Goal: Task Accomplishment & Management: Manage account settings

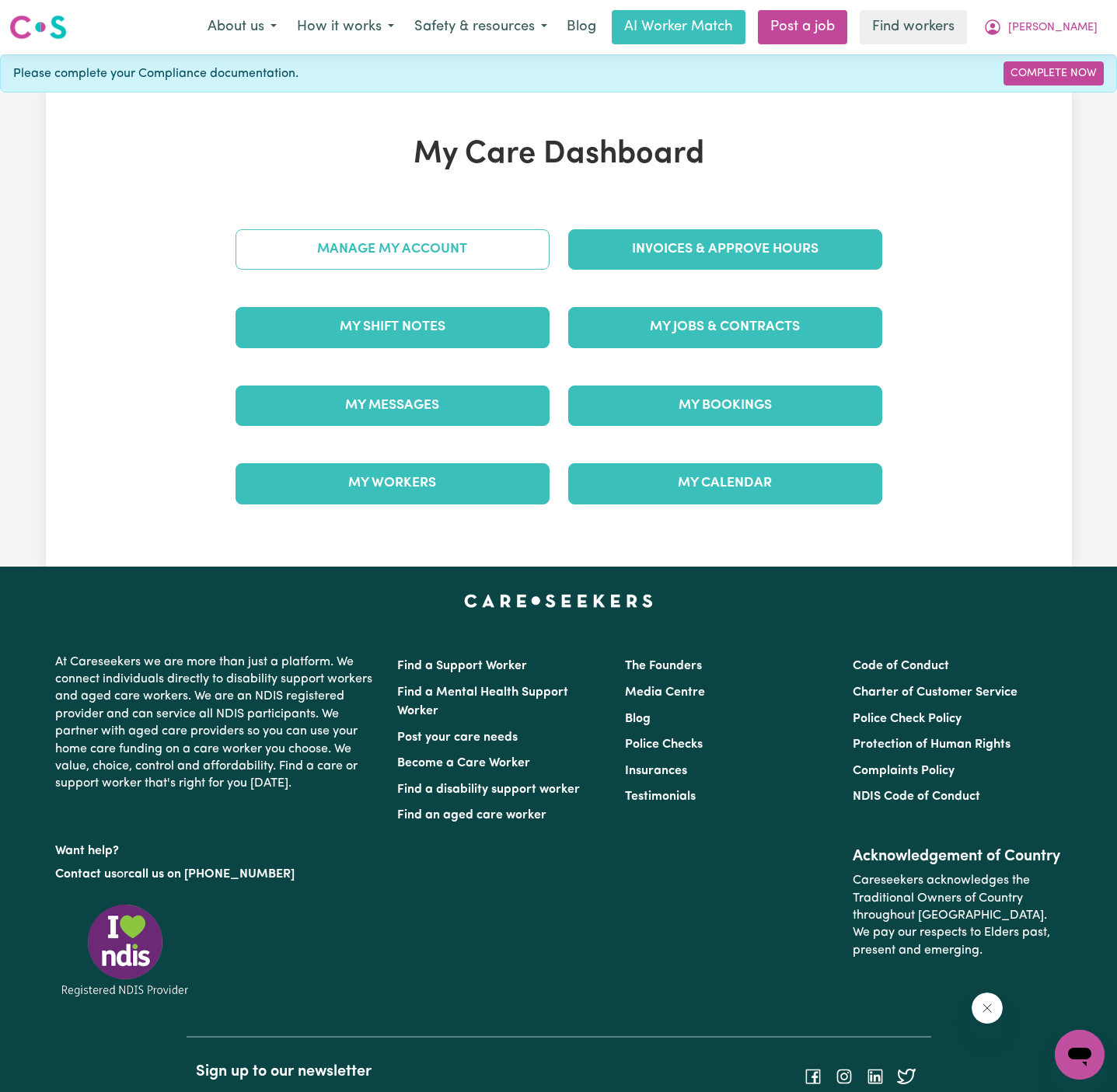
click at [491, 263] on link "Manage My Account" at bounding box center [392, 248] width 314 height 40
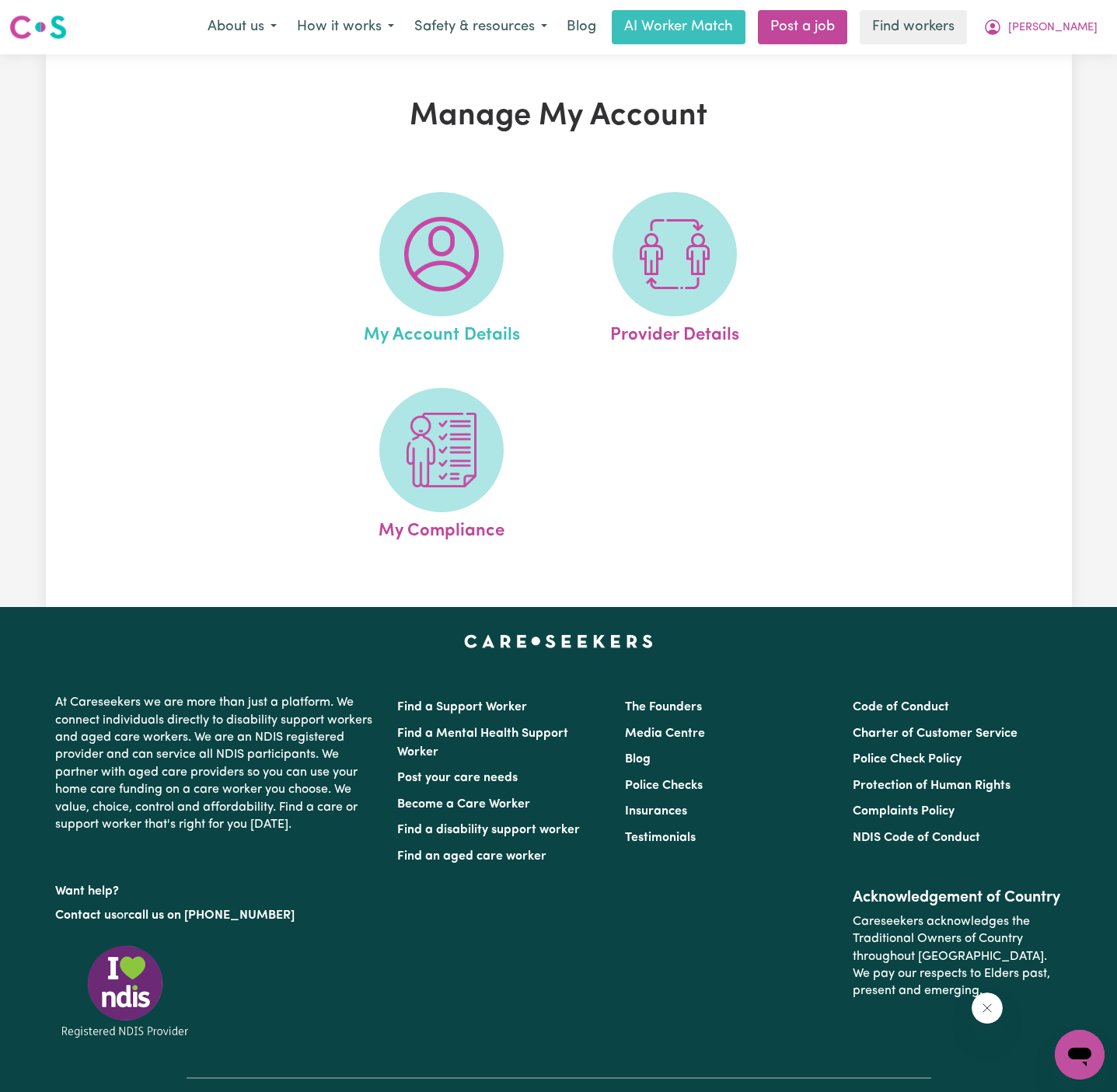
click at [476, 306] on link "My Account Details" at bounding box center [441, 270] width 224 height 157
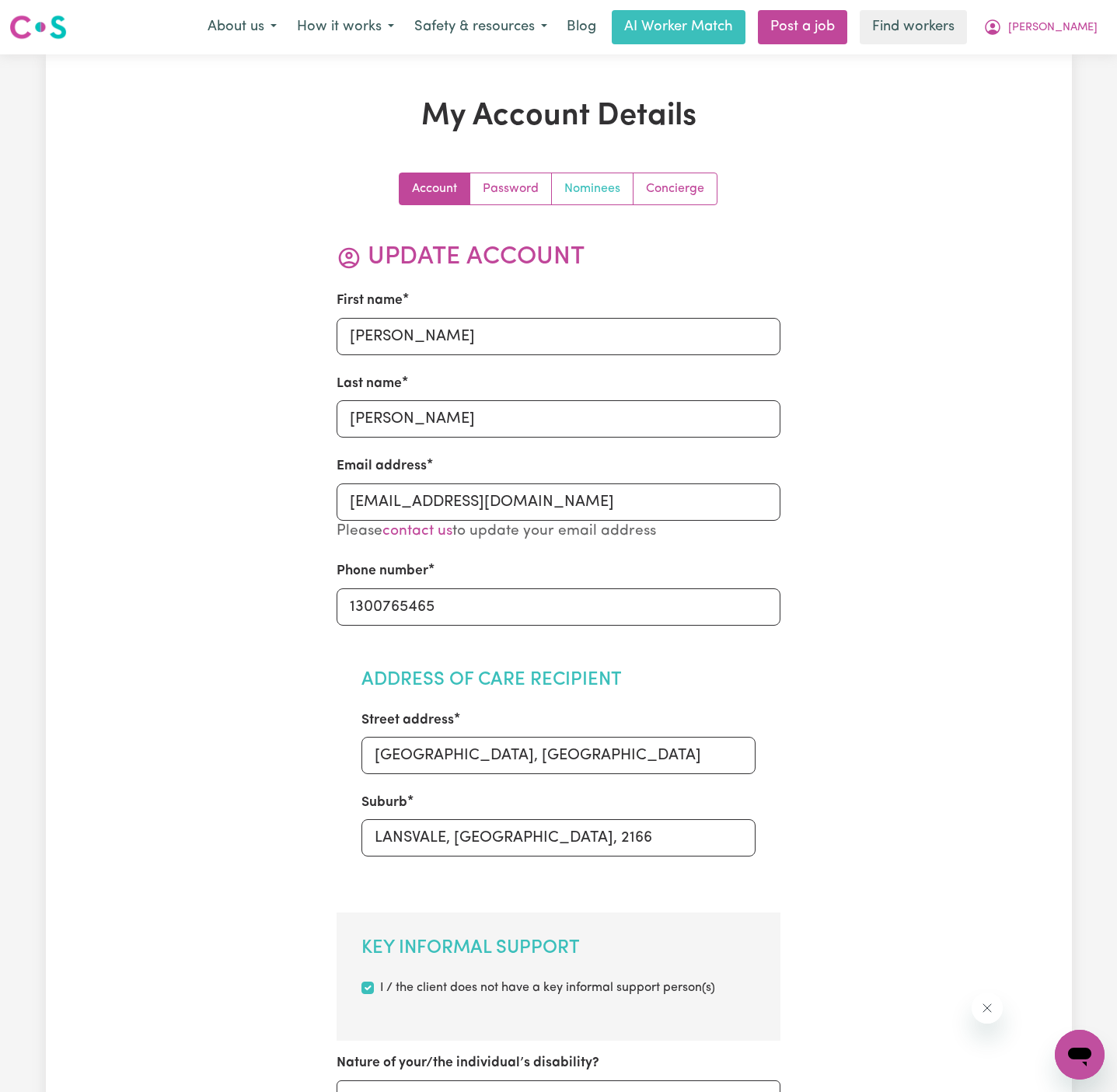
click at [590, 187] on link "Nominees" at bounding box center [592, 188] width 82 height 31
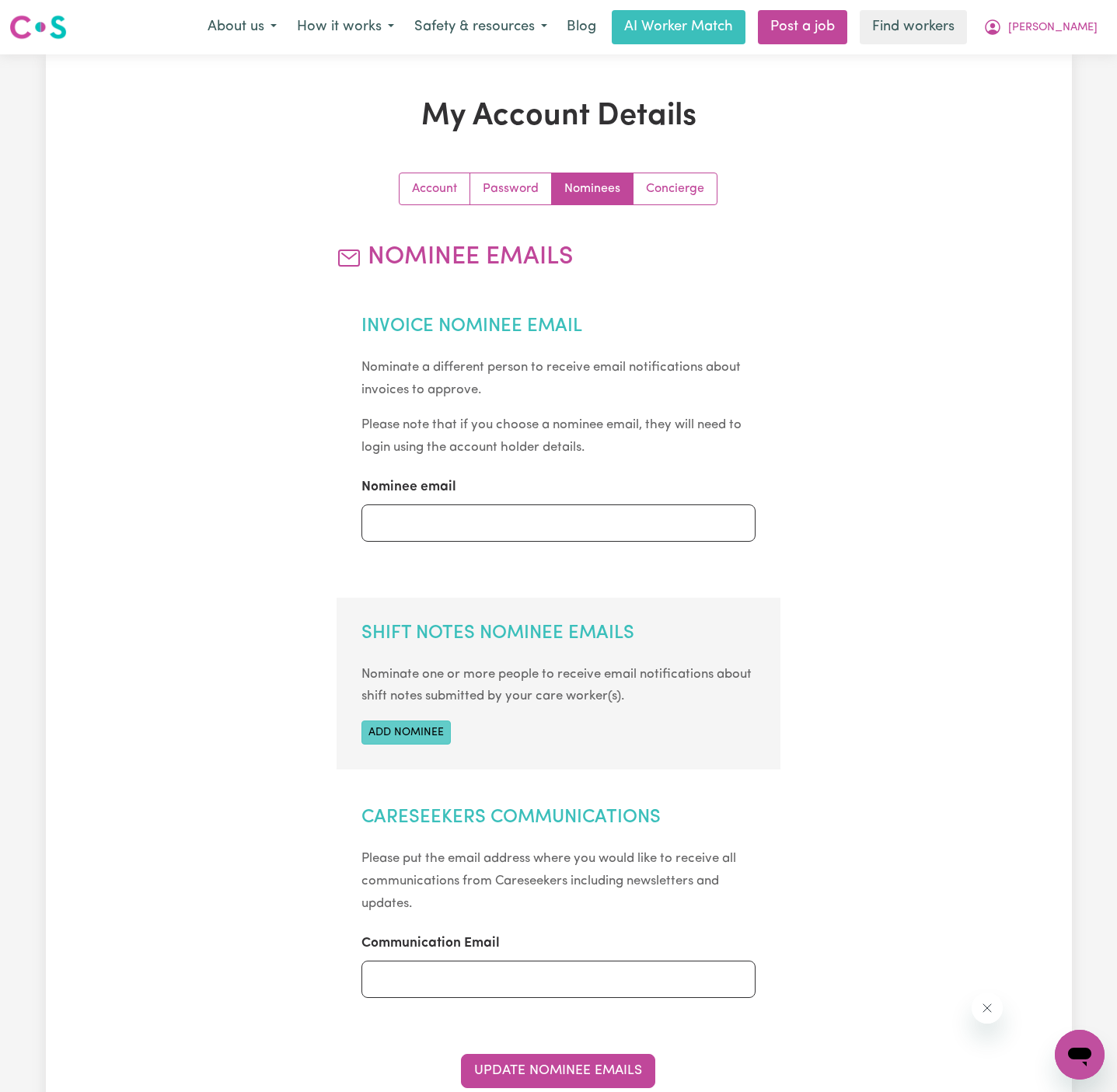
click at [404, 733] on button "Add nominee" at bounding box center [406, 733] width 89 height 24
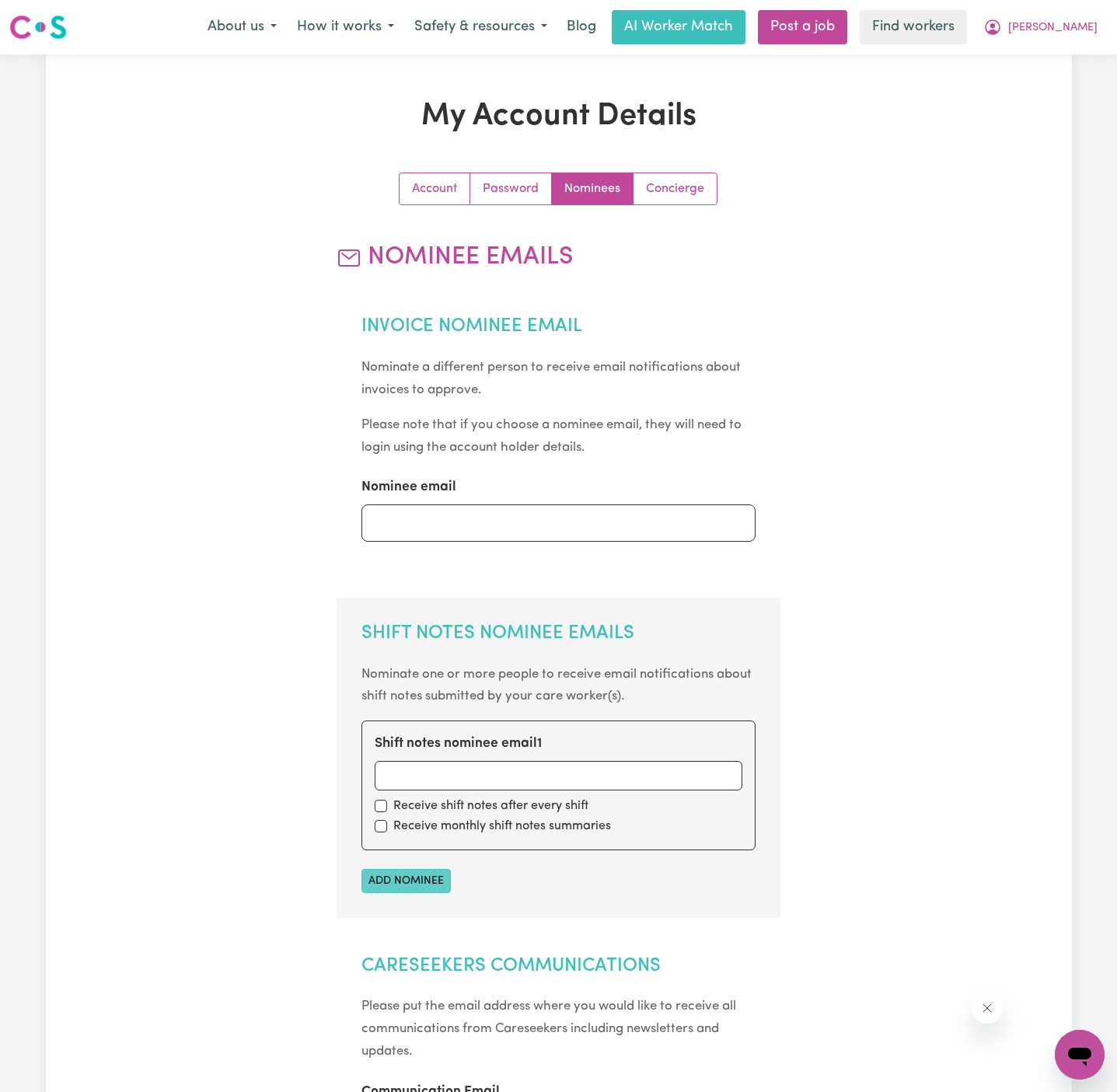
click at [404, 734] on label "Shift notes nominee email 1" at bounding box center [459, 744] width 167 height 20
click at [404, 761] on input "Shift notes nominee email 1" at bounding box center [558, 776] width 367 height 30
click at [418, 767] on input "Shift notes nominee email 1" at bounding box center [558, 776] width 367 height 30
paste input "[EMAIL_ADDRESS][DOMAIN_NAME]"
type input "[EMAIL_ADDRESS][DOMAIN_NAME]"
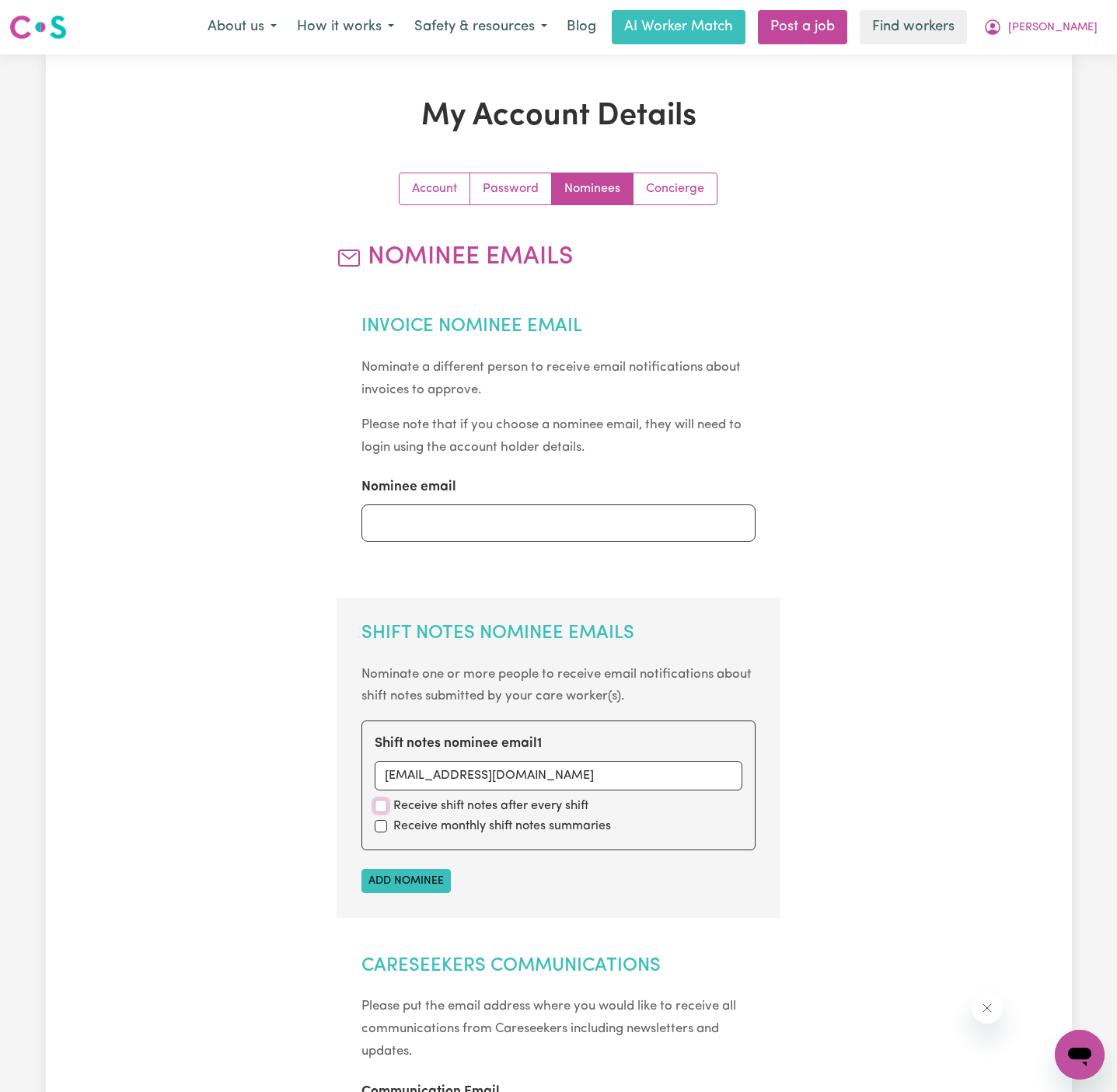
click at [381, 803] on input "checkbox" at bounding box center [380, 806] width 12 height 12
checkbox input "true"
click at [381, 819] on input "checkbox" at bounding box center [380, 825] width 12 height 12
checkbox input "true"
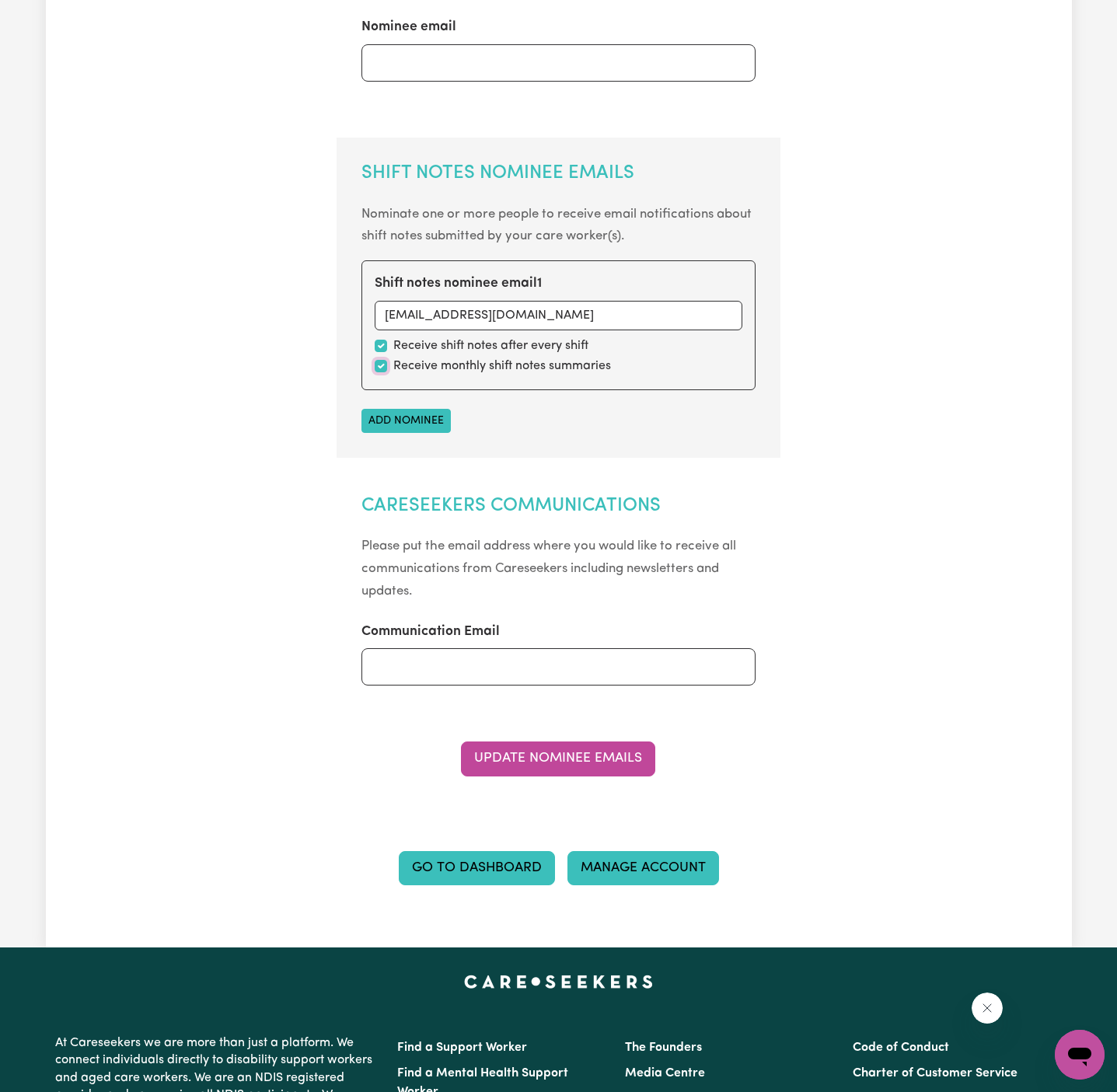
scroll to position [551, 0]
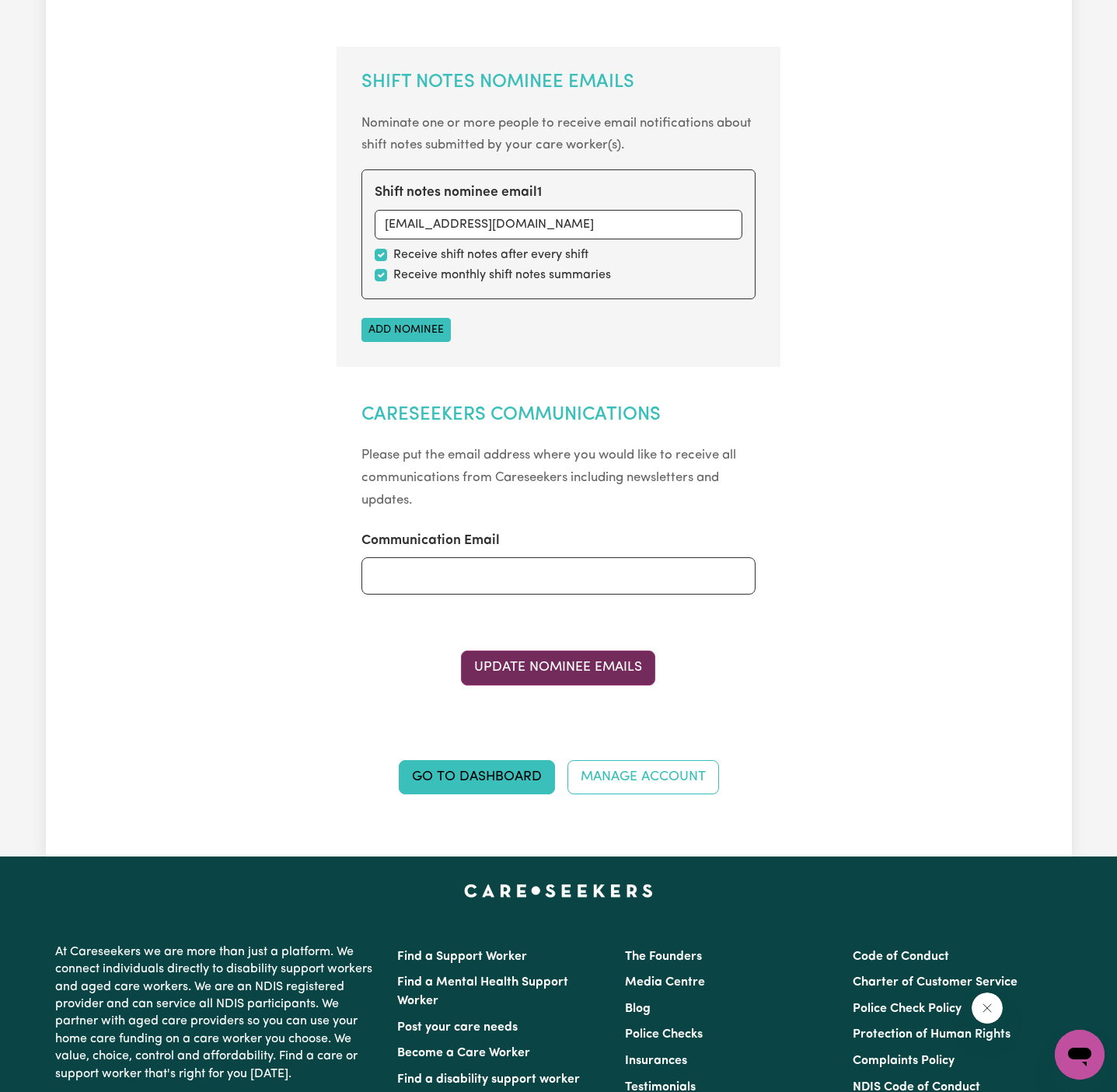
click at [569, 659] on button "Update Nominee Emails" at bounding box center [557, 667] width 194 height 34
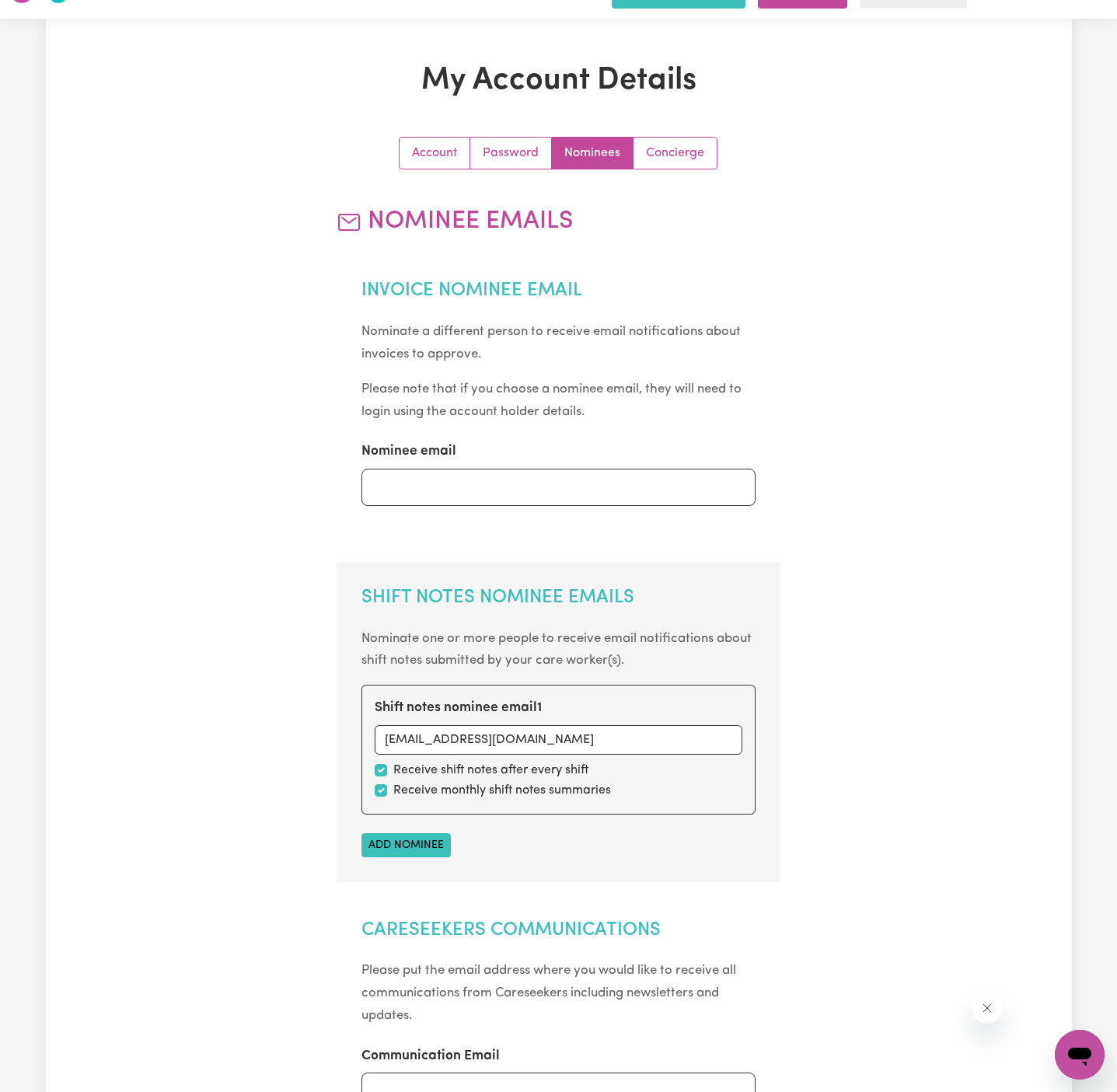
scroll to position [0, 0]
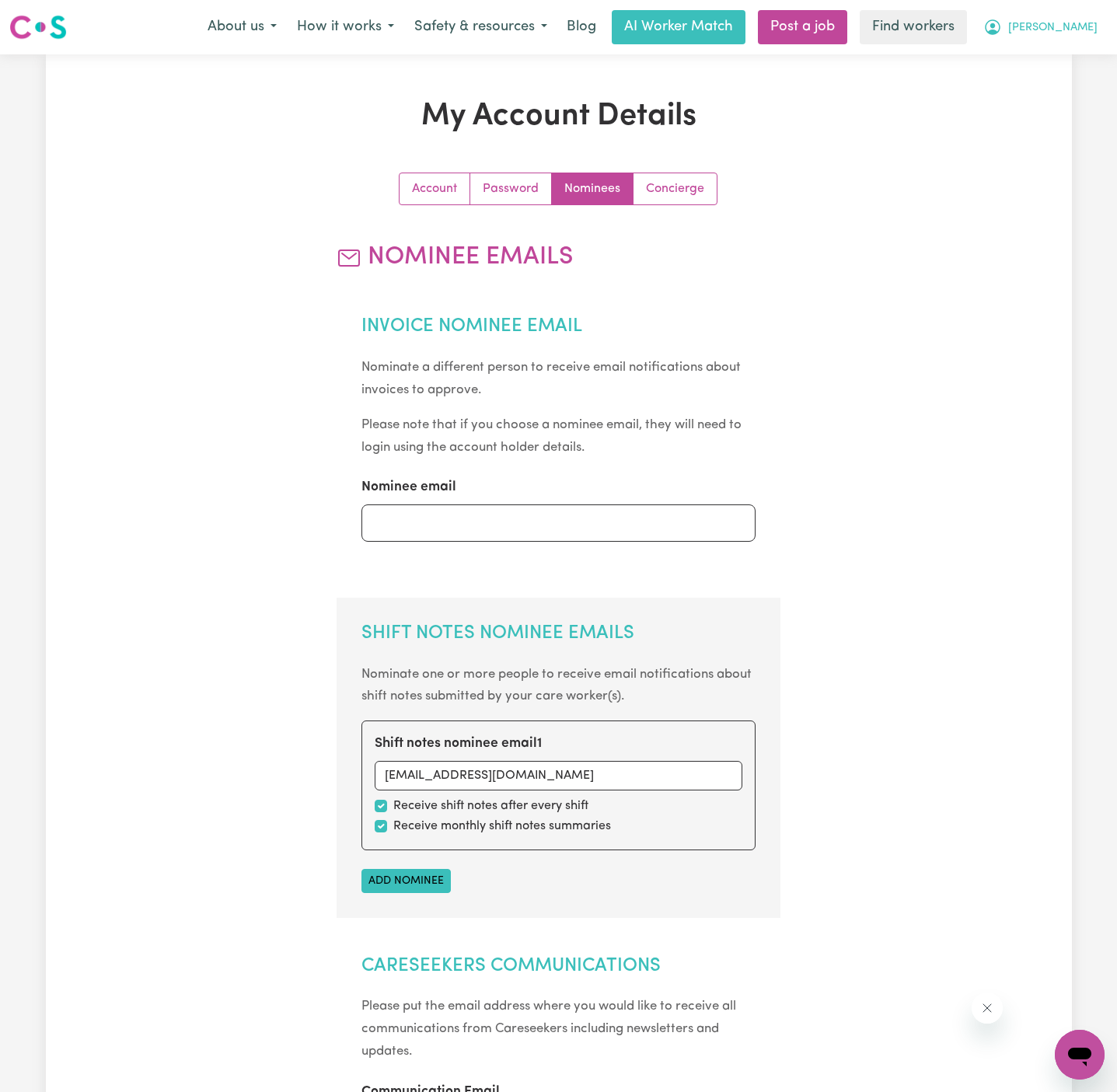
click at [1074, 32] on span "[PERSON_NAME]" at bounding box center [1053, 28] width 89 height 17
click at [1063, 47] on link "My Dashboard" at bounding box center [1045, 60] width 123 height 30
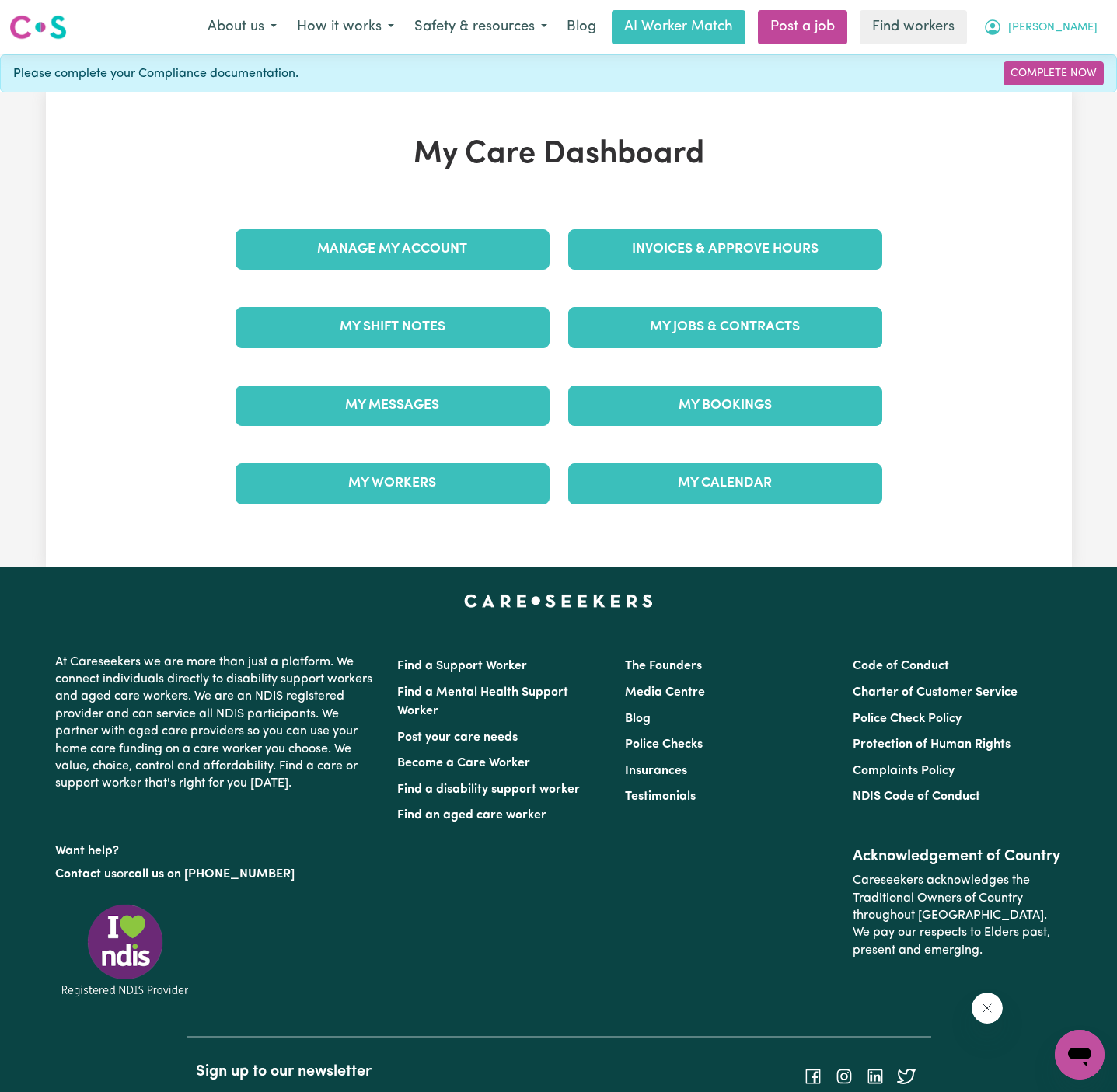
click at [1085, 27] on span "[PERSON_NAME]" at bounding box center [1053, 28] width 89 height 17
click at [1080, 87] on link "Logout" at bounding box center [1045, 89] width 123 height 30
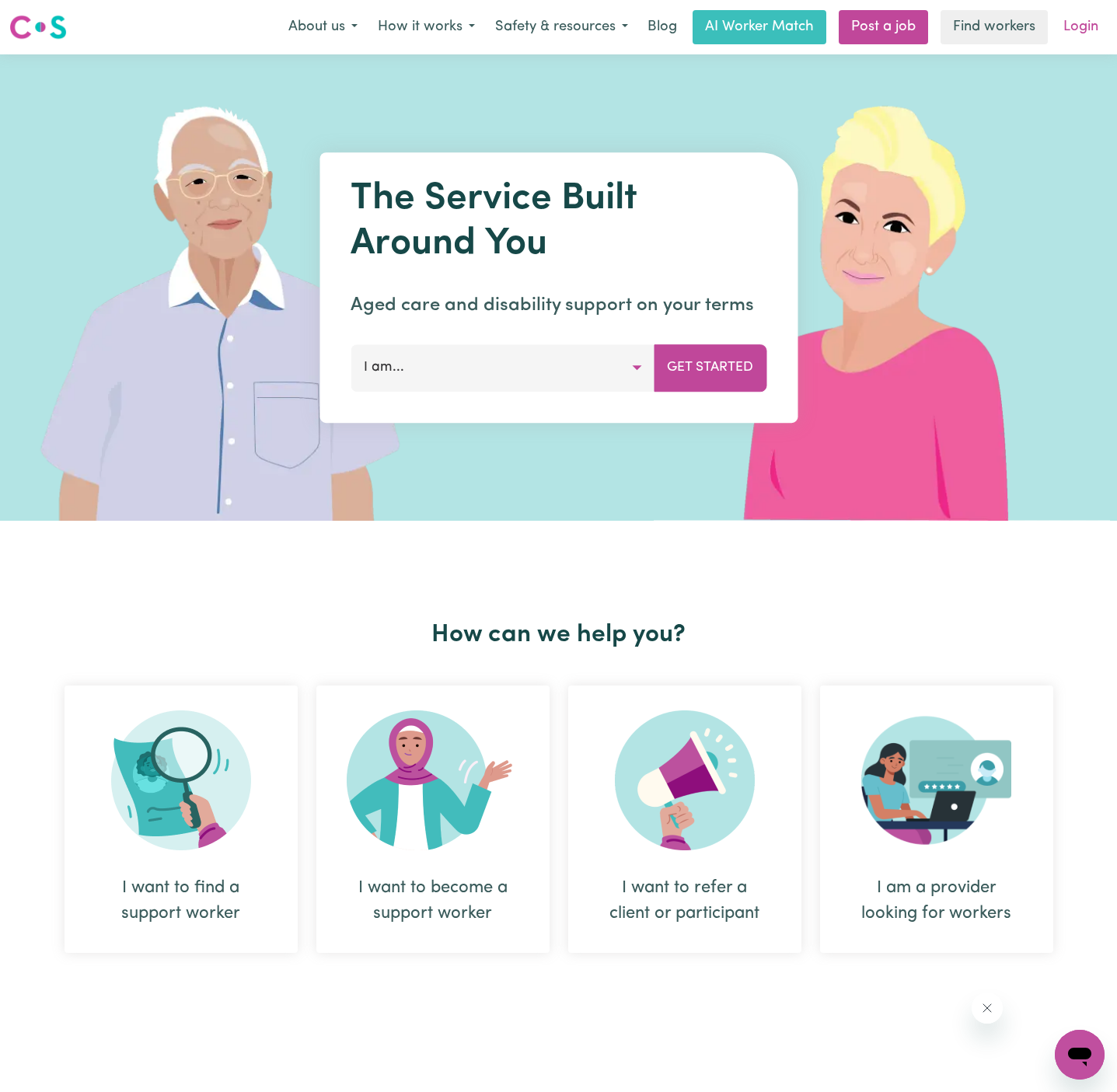
click at [1080, 29] on link "Login" at bounding box center [1081, 27] width 54 height 34
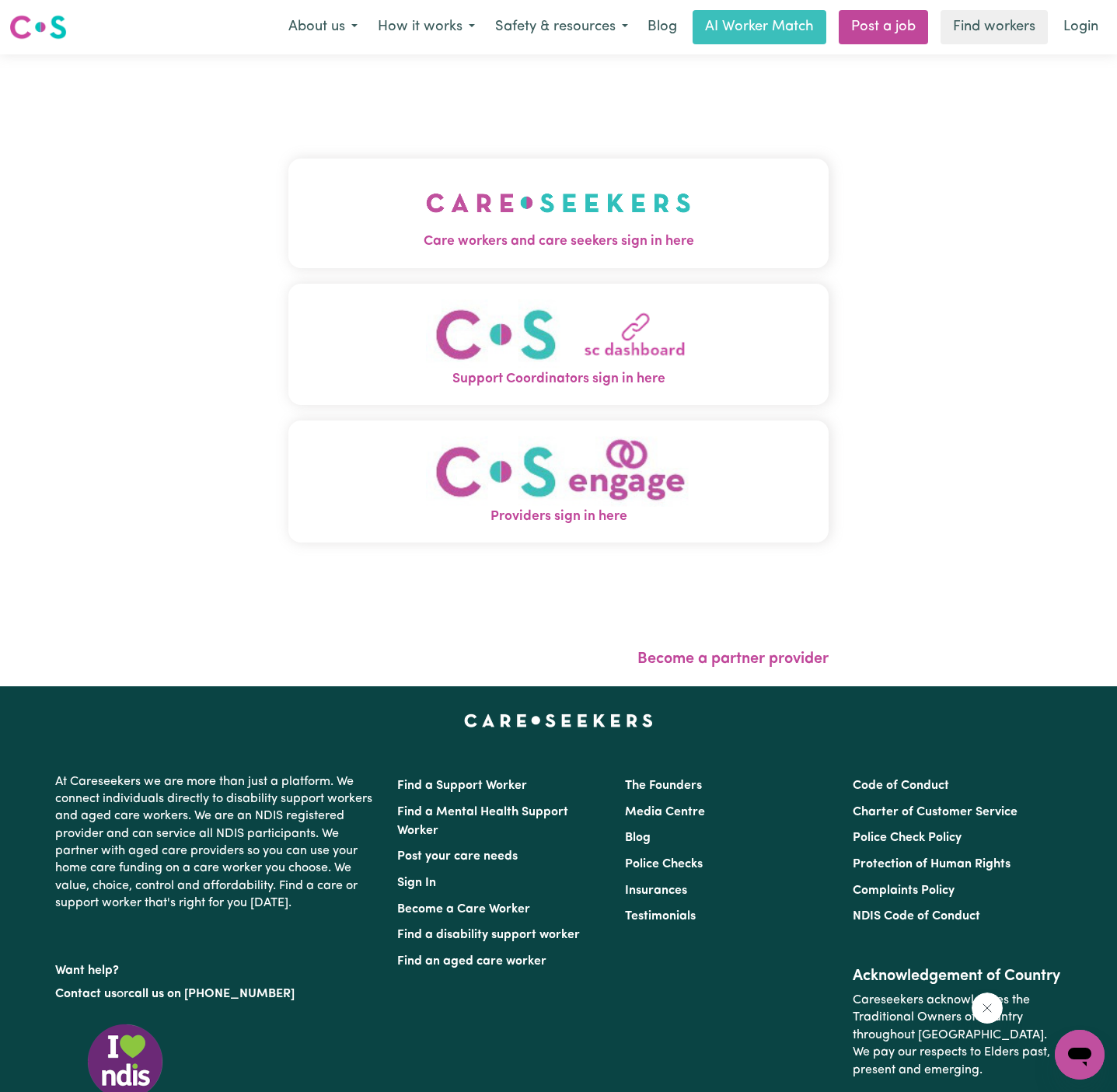
click at [547, 179] on img "Care workers and care seekers sign in here" at bounding box center [558, 203] width 265 height 58
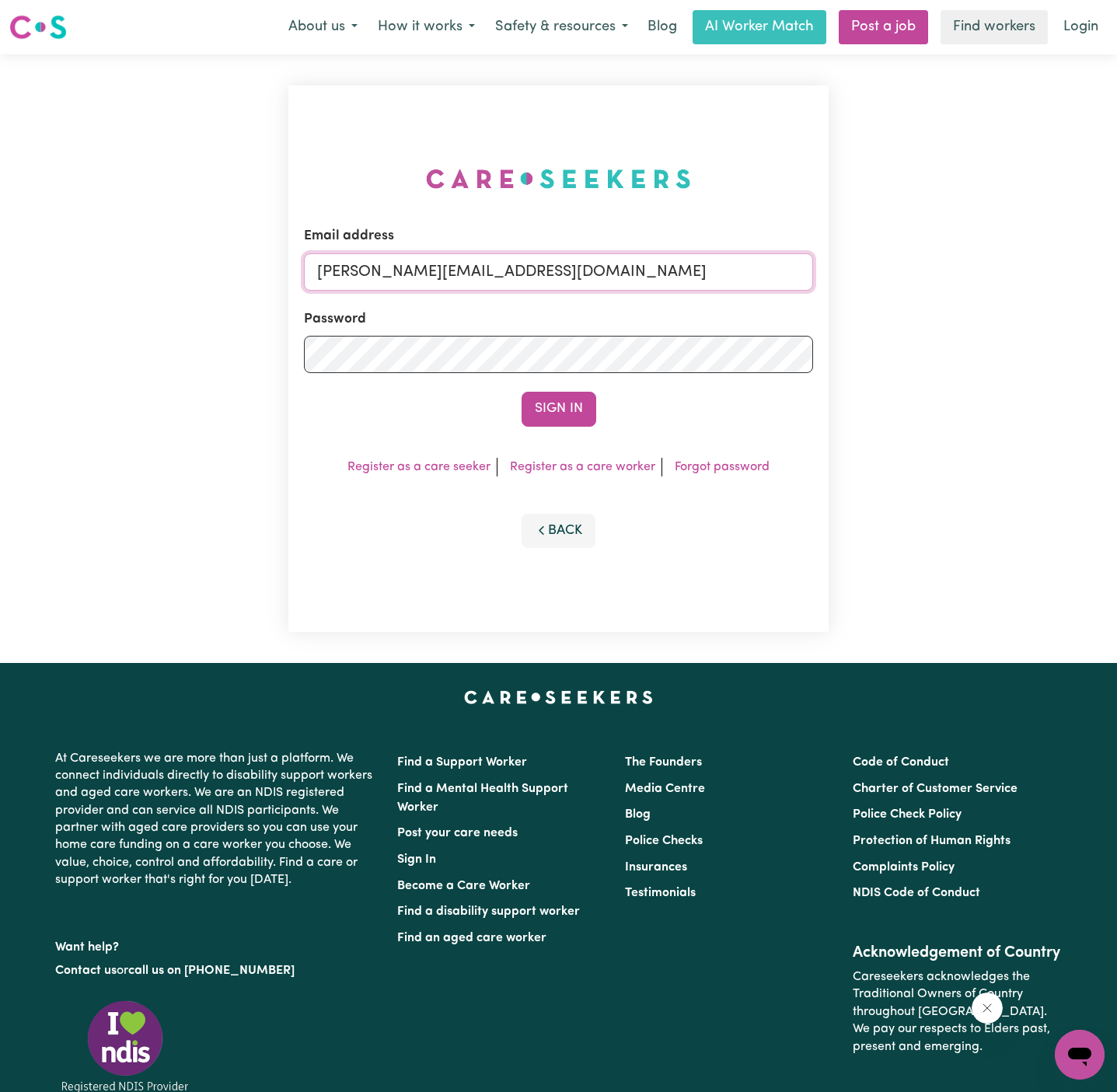
click at [638, 276] on input "[PERSON_NAME][EMAIL_ADDRESS][DOMAIN_NAME]" at bounding box center [558, 272] width 509 height 37
click at [508, 276] on input "[EMAIL_ADDRESS][DOMAIN_NAME]" at bounding box center [558, 272] width 509 height 37
click at [478, 260] on input "[EMAIL_ADDRESS][DOMAIN_NAME]" at bounding box center [558, 272] width 509 height 37
drag, startPoint x: 389, startPoint y: 274, endPoint x: 931, endPoint y: 269, distance: 542.0
click at [931, 269] on div "Email address [EMAIL_ADDRESS][DOMAIN_NAME] Password Sign In Register as a care …" at bounding box center [558, 358] width 1117 height 608
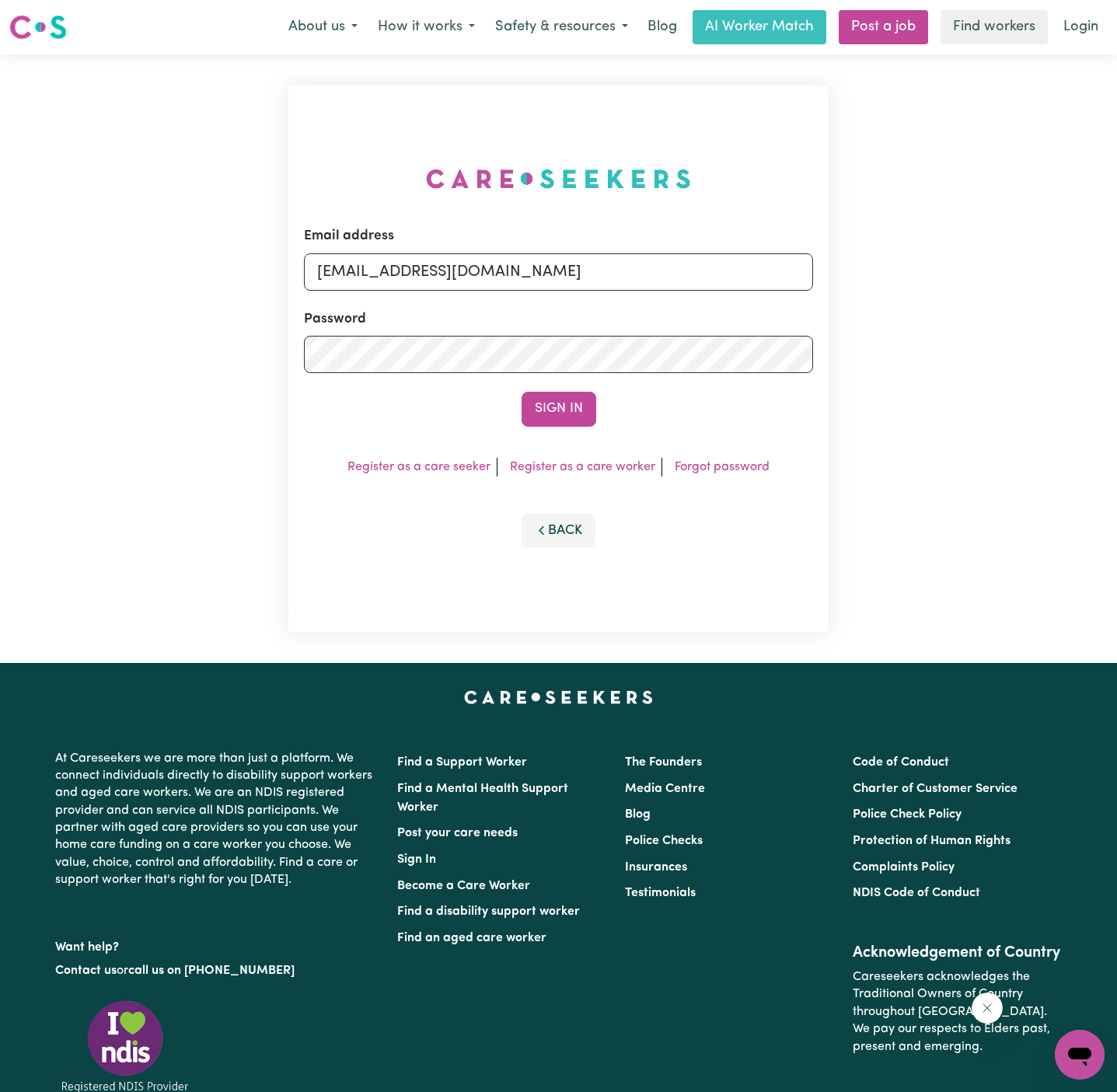
click at [767, 269] on input "[EMAIL_ADDRESS][DOMAIN_NAME]" at bounding box center [558, 272] width 509 height 37
drag, startPoint x: 727, startPoint y: 273, endPoint x: 394, endPoint y: 273, distance: 333.0
click at [394, 273] on input "[EMAIL_ADDRESS][DOMAIN_NAME]" at bounding box center [558, 272] width 509 height 37
type input "[EMAIL_ADDRESS][DOMAIN_NAME]"
click at [565, 382] on form "Email address [EMAIL_ADDRESS][DOMAIN_NAME] Password Sign In" at bounding box center [558, 326] width 509 height 200
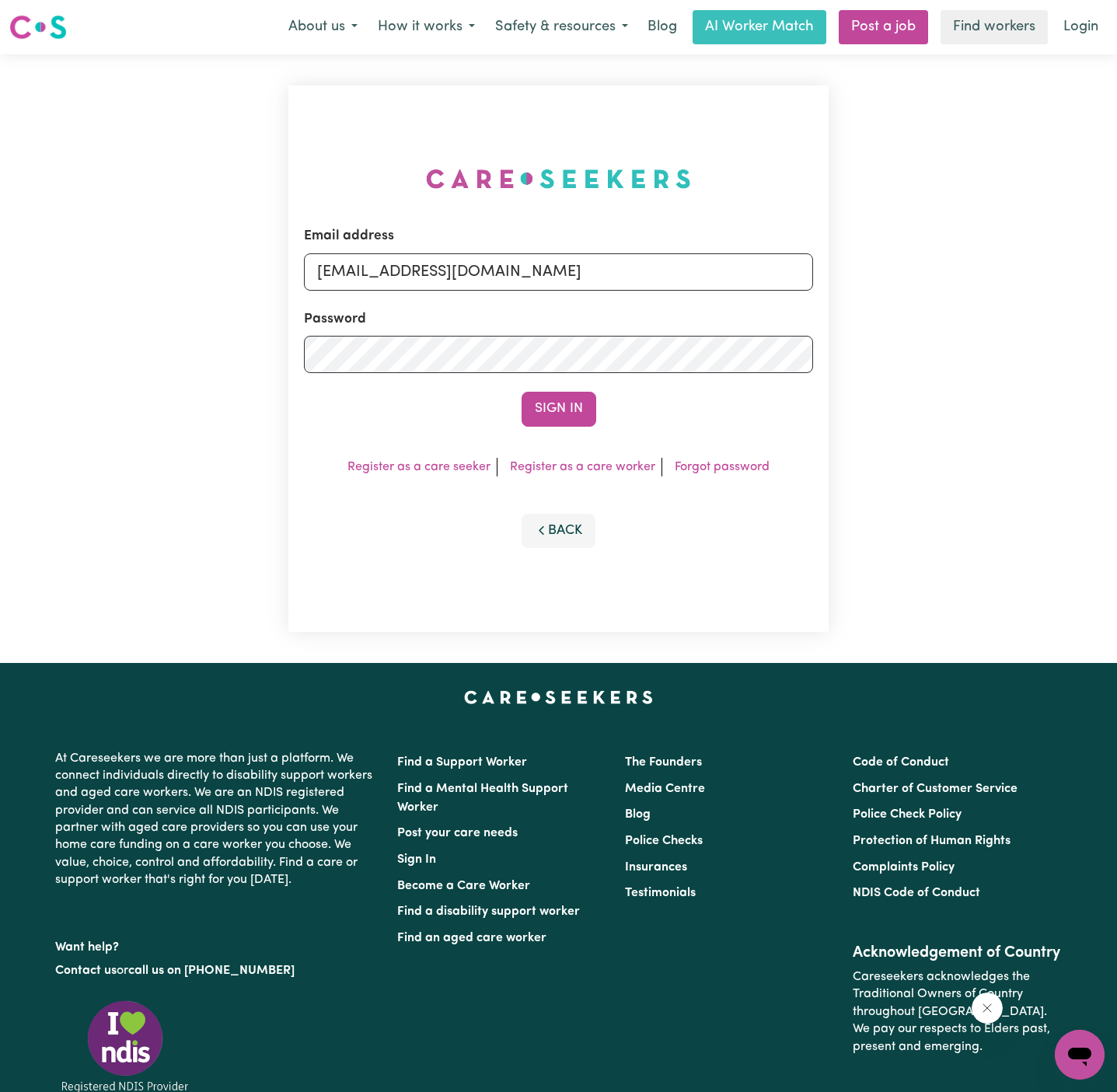
click at [565, 393] on button "Sign In" at bounding box center [559, 408] width 74 height 34
